Goal: Transaction & Acquisition: Purchase product/service

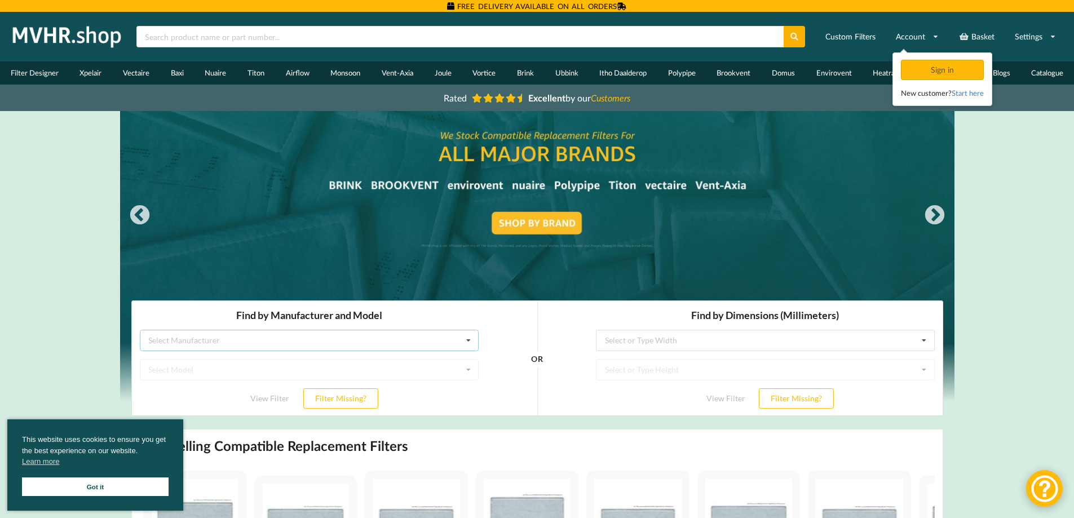
click at [347, 343] on div "Select Manufacturer Airflow Brink Brookvent Domus Envirovent Flakt Heatrae Sadi…" at bounding box center [308, 340] width 339 height 21
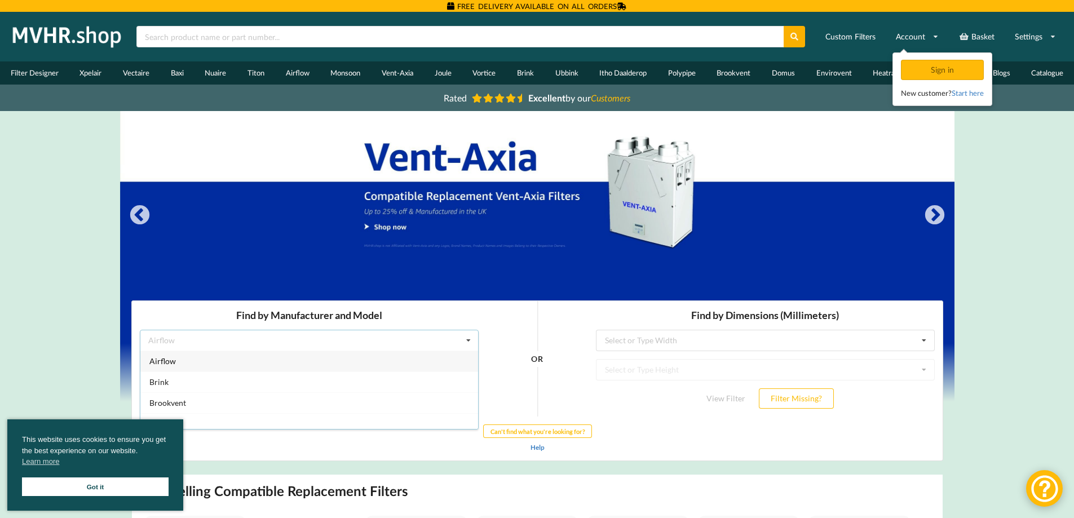
click at [118, 483] on link "Got it" at bounding box center [95, 487] width 147 height 19
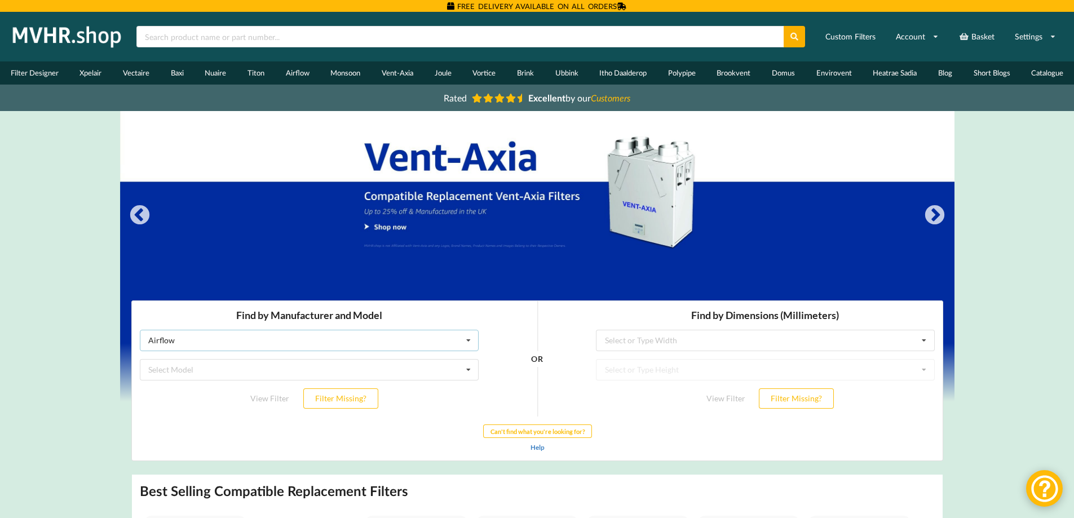
click at [214, 337] on div "Airflow Airflow Brink Brookvent Domus Envirovent Flakt Heatrae Sadia Itho Daald…" at bounding box center [308, 340] width 339 height 21
click at [177, 374] on span "Vent-Axia" at bounding box center [166, 377] width 35 height 10
click at [205, 370] on div "Select Model Air Minder 290 Air Minder 290 Midi Air Minder 290FB Air Minder 400…" at bounding box center [308, 369] width 339 height 21
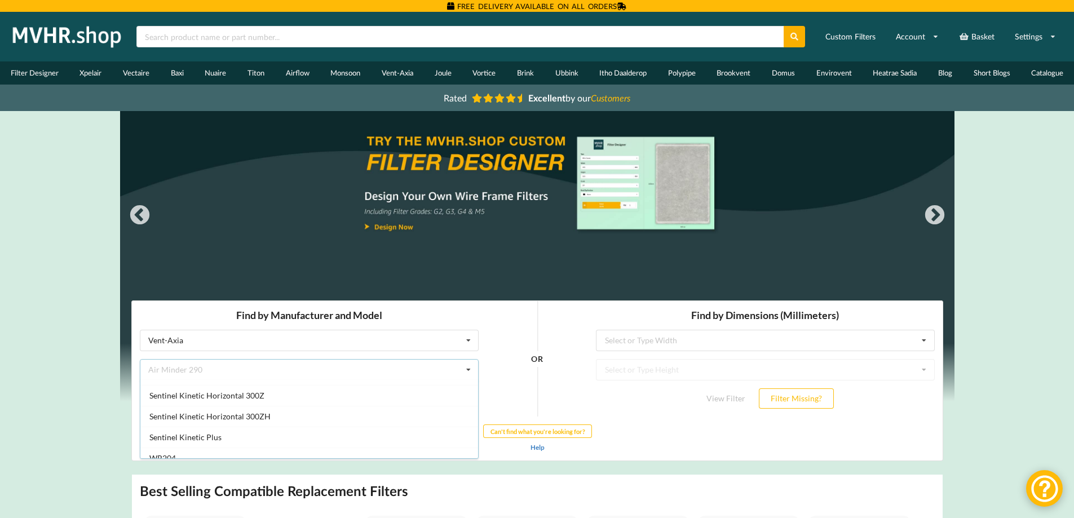
scroll to position [1007, 0]
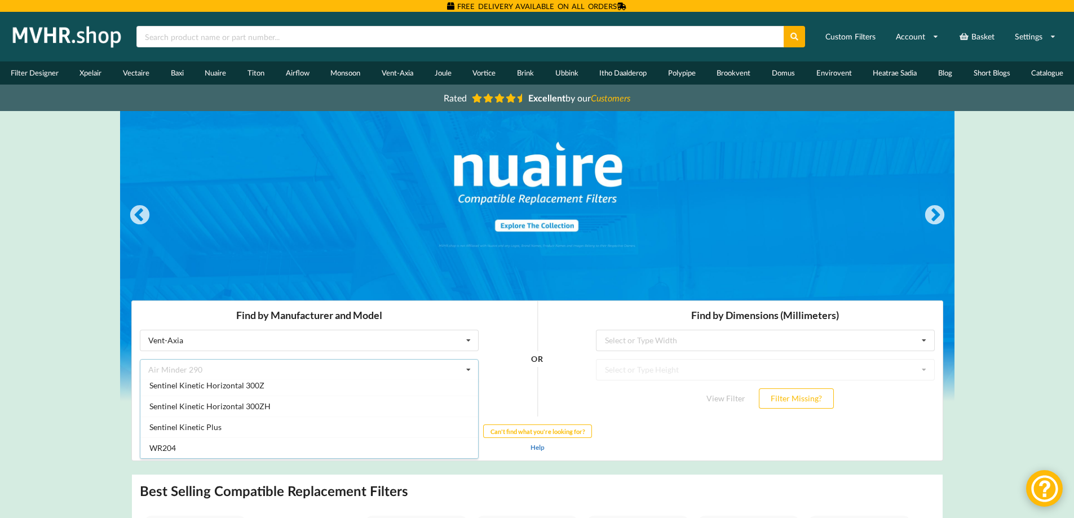
drag, startPoint x: 477, startPoint y: 453, endPoint x: 475, endPoint y: 447, distance: 7.0
click at [475, 447] on div "Air Minder 290 Air Minder 290 Midi Air Minder 290FB Air Minder 400 Air Minder 4…" at bounding box center [308, 419] width 339 height 79
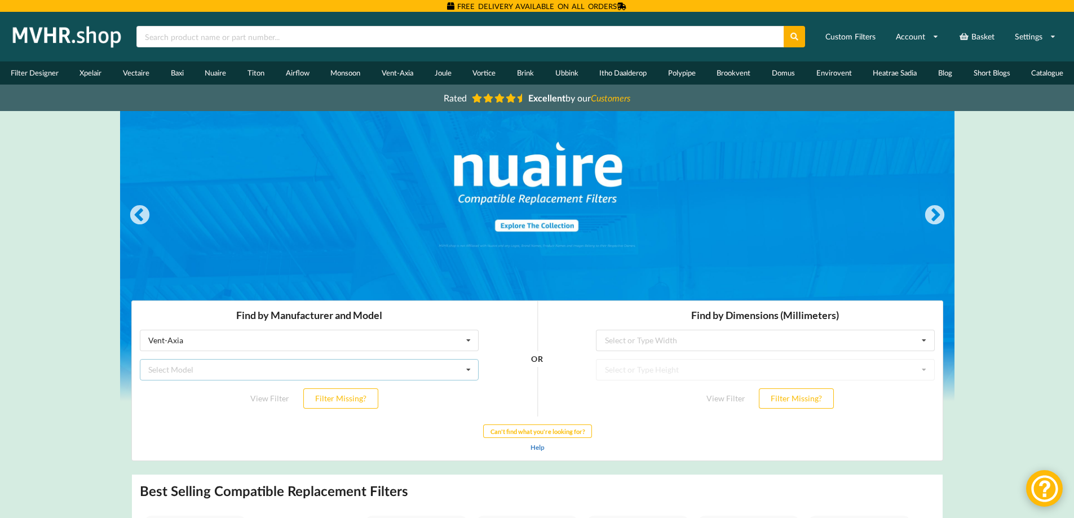
click at [464, 372] on icon at bounding box center [468, 370] width 17 height 21
click at [465, 372] on icon at bounding box center [468, 370] width 17 height 21
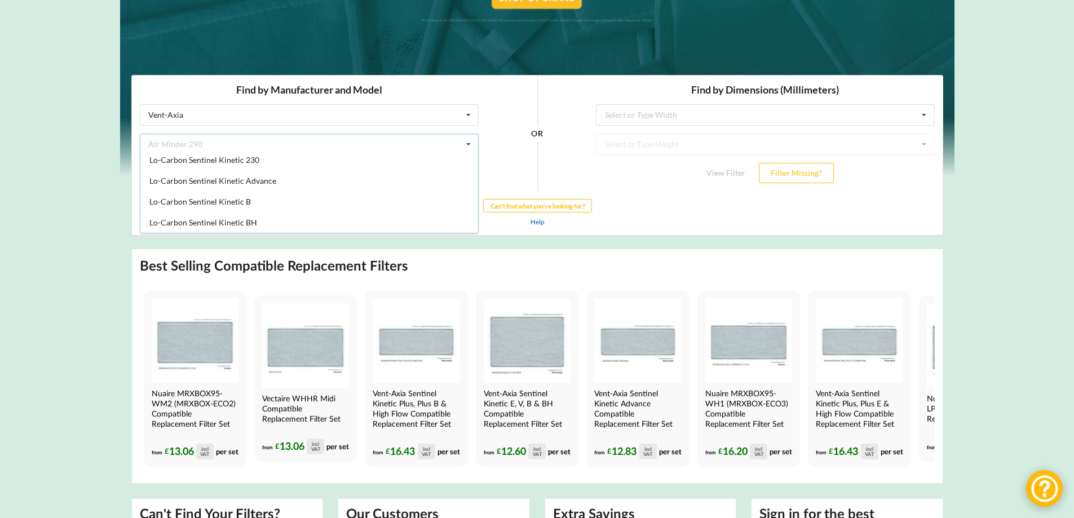
scroll to position [376, 0]
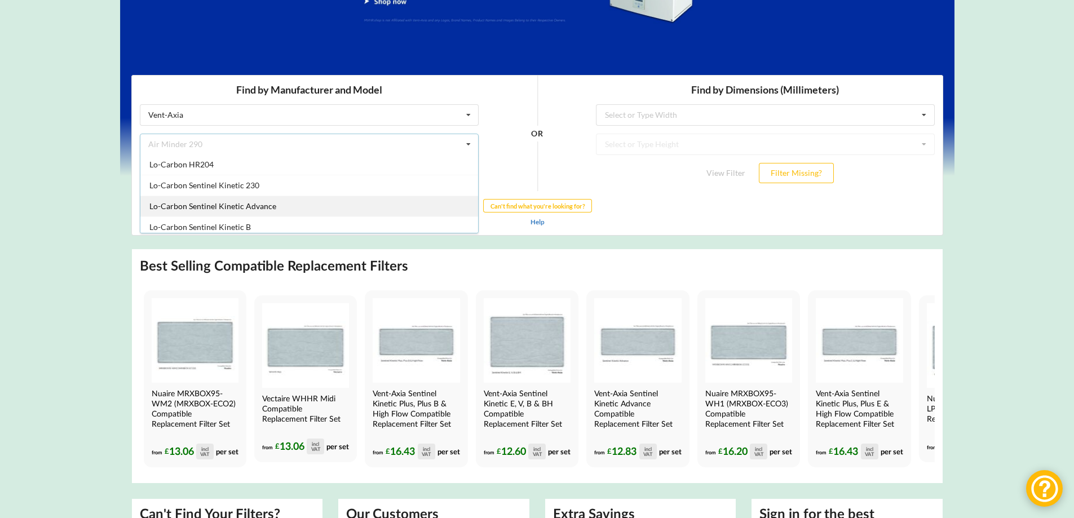
click at [305, 206] on div "Lo-Carbon Sentinel Kinetic Advance" at bounding box center [309, 206] width 338 height 21
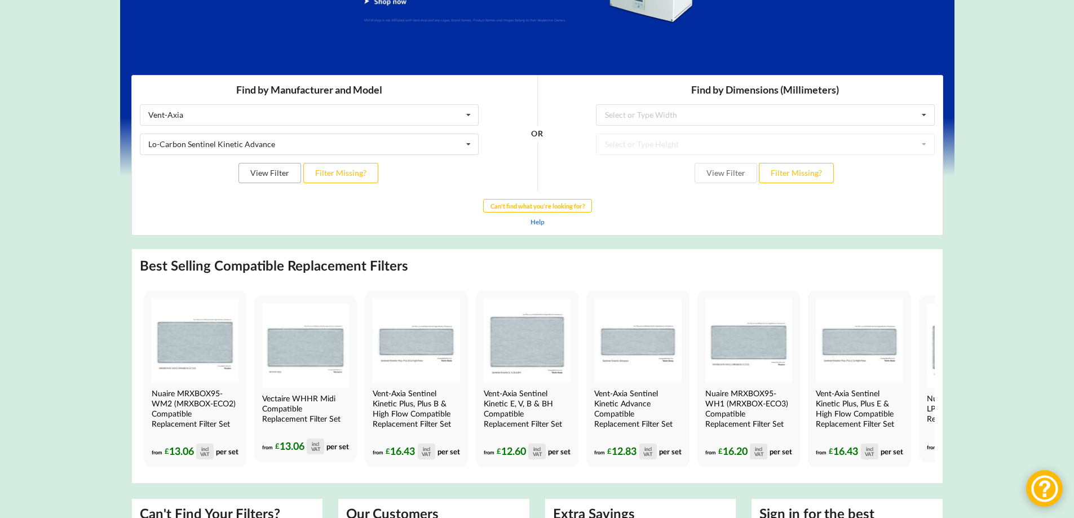
click at [262, 174] on button "View Filter" at bounding box center [269, 173] width 63 height 20
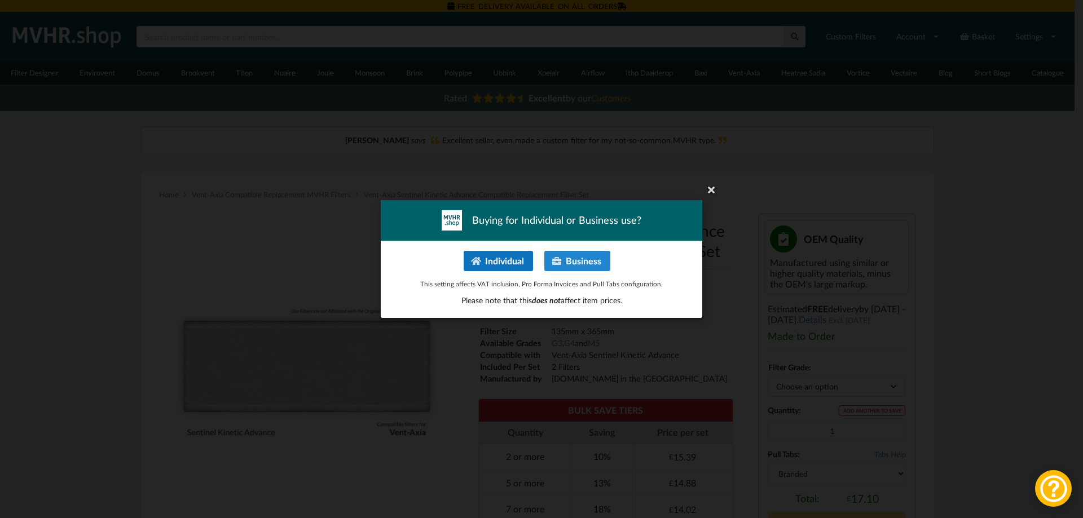
click at [510, 261] on button "Individual" at bounding box center [498, 261] width 69 height 20
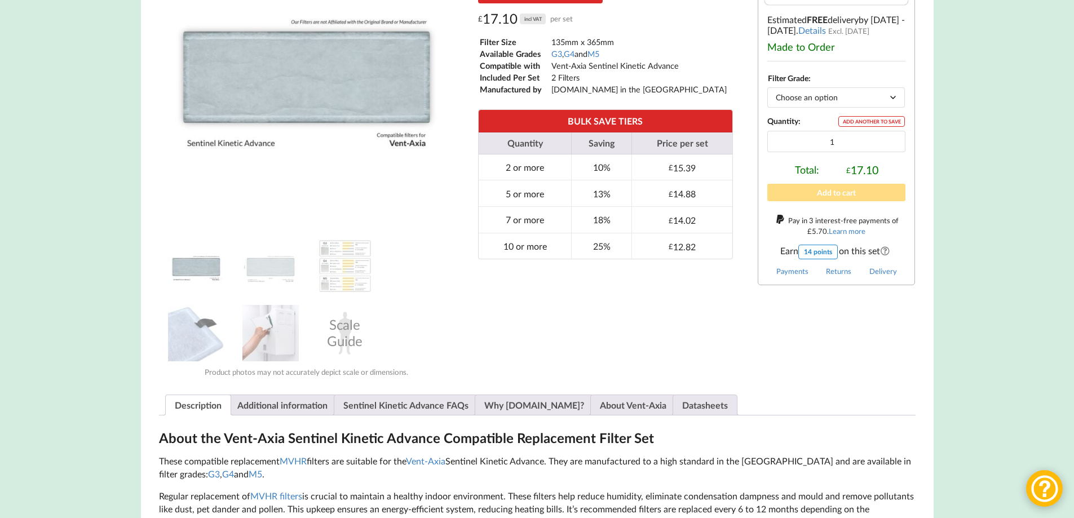
scroll to position [226, 0]
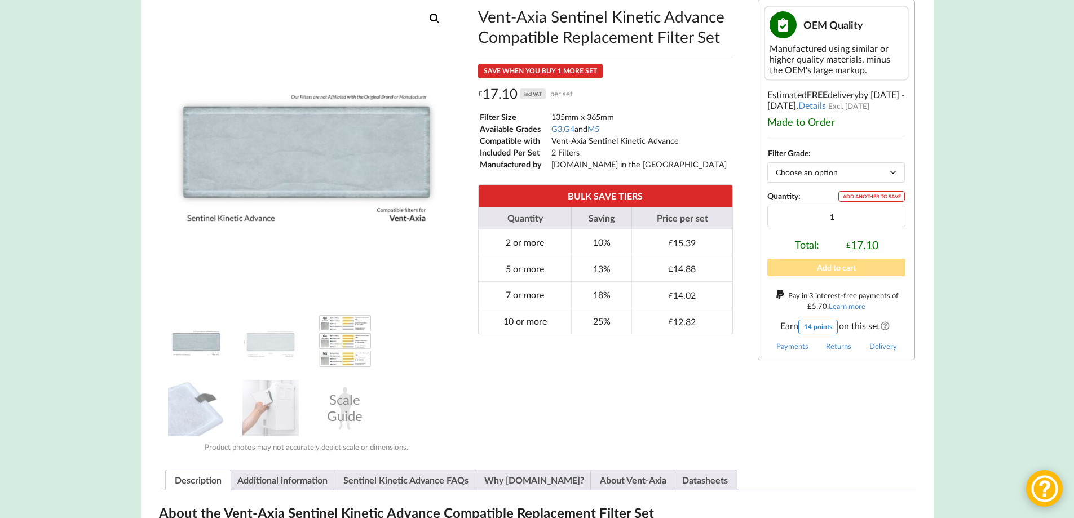
click at [344, 333] on img at bounding box center [345, 341] width 56 height 56
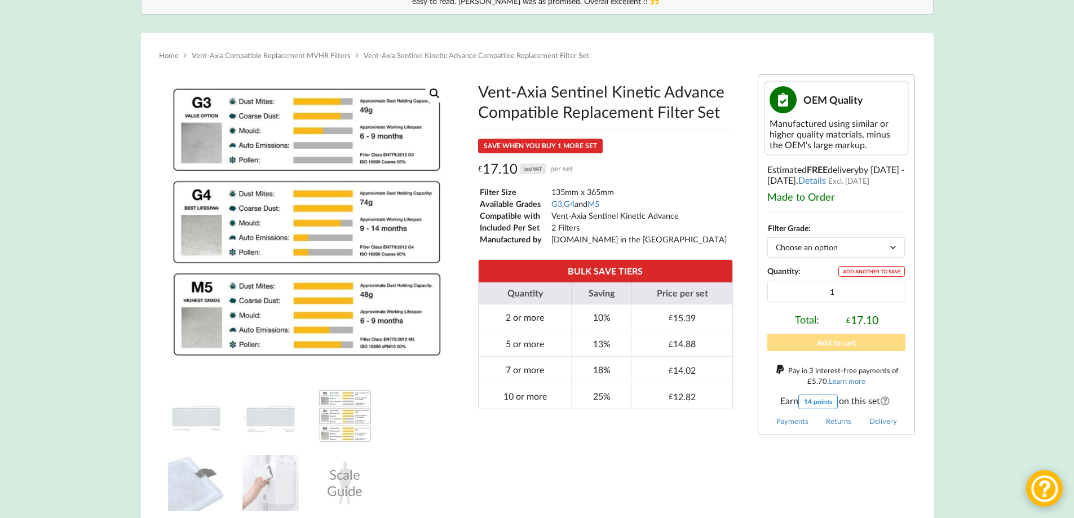
click at [804, 249] on select "Choose an option G3 G4 M5" at bounding box center [837, 247] width 138 height 20
click at [768, 237] on select "Choose an option G3 G4 M5" at bounding box center [837, 247] width 138 height 20
select select "G4"
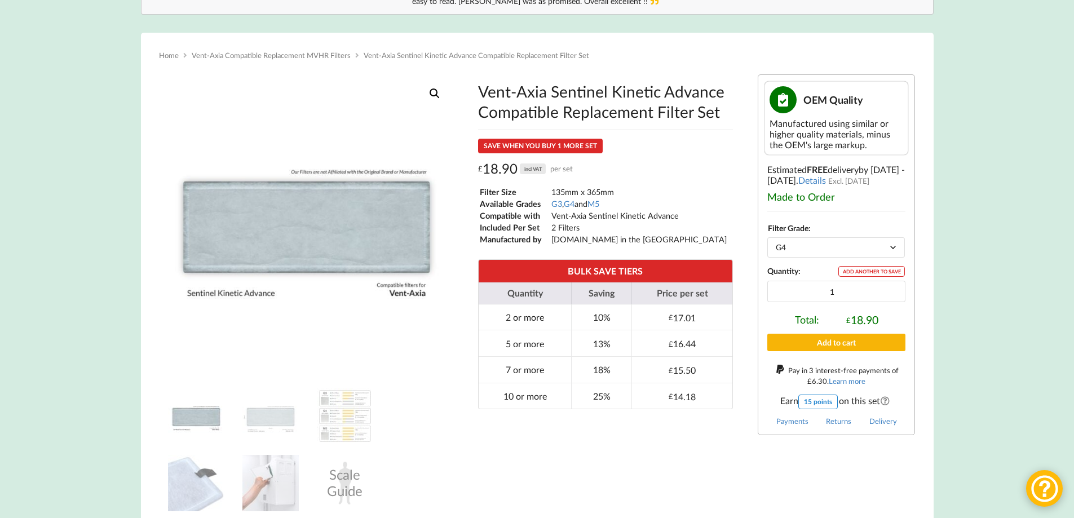
click at [848, 339] on button "Add to cart" at bounding box center [837, 342] width 138 height 17
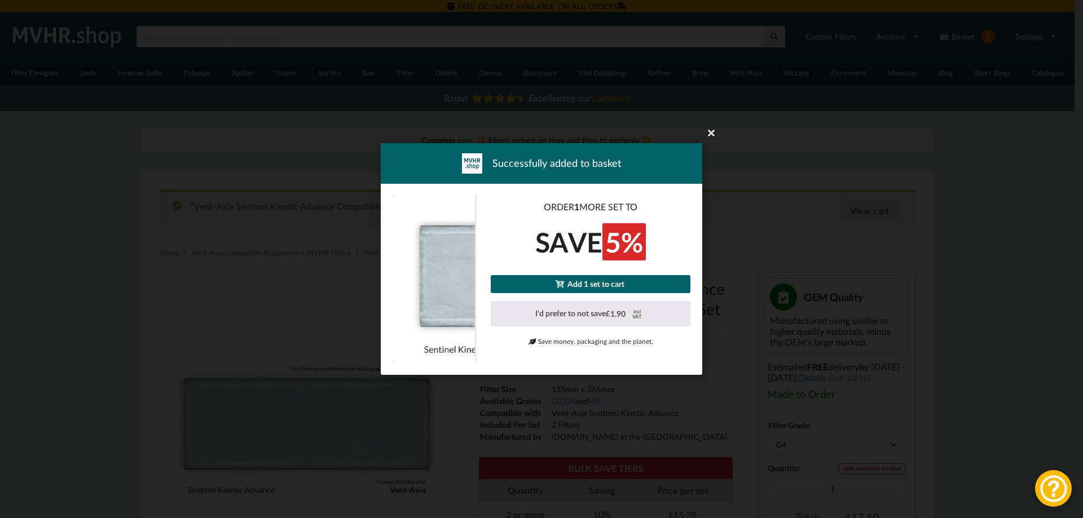
click at [592, 286] on link "Add 1 set to cart" at bounding box center [591, 283] width 200 height 17
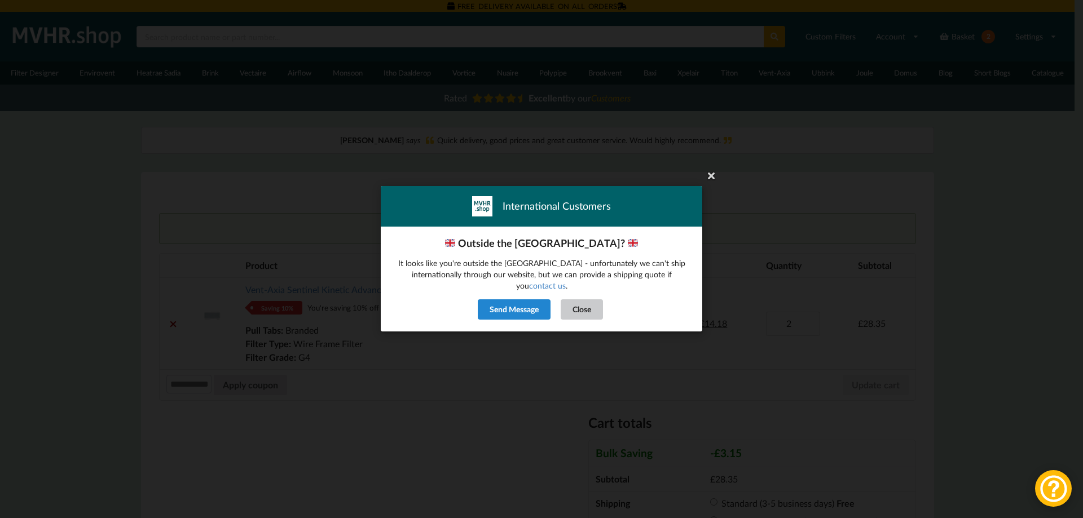
click at [589, 301] on button "Close" at bounding box center [582, 310] width 42 height 20
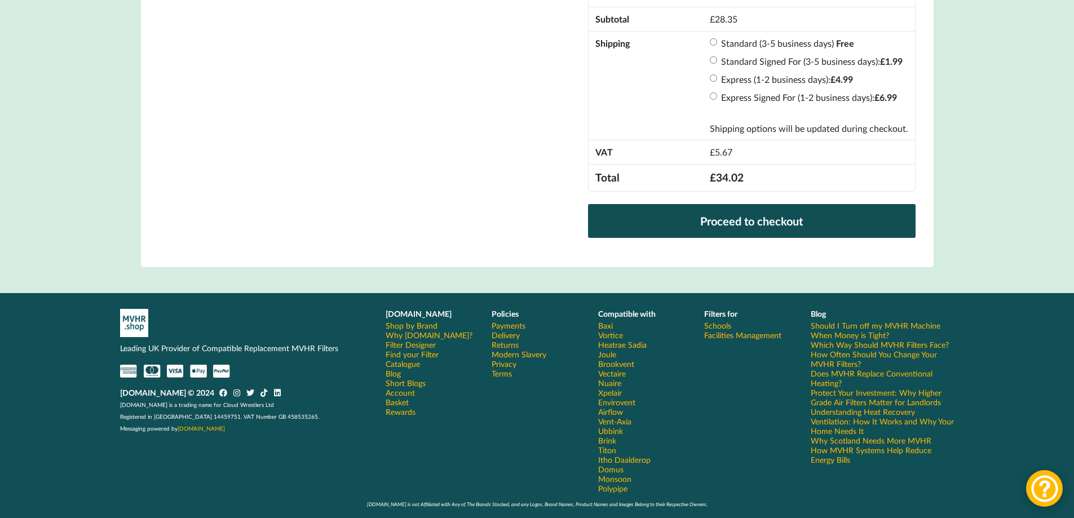
scroll to position [465, 0]
